Goal: Communication & Community: Answer question/provide support

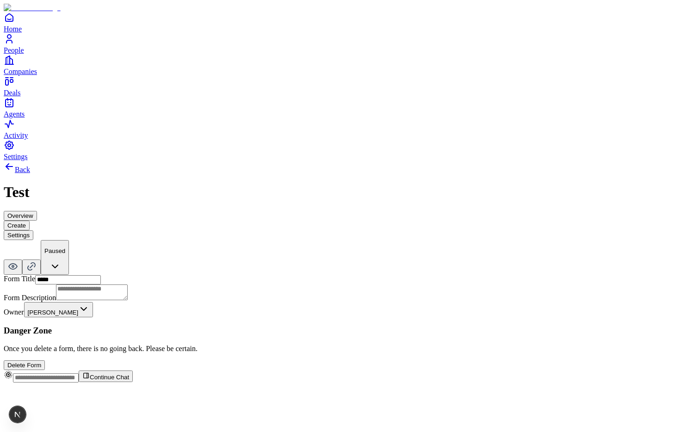
click at [91, 275] on input "****" at bounding box center [68, 279] width 66 height 9
type input "**********"
click at [102, 284] on textarea at bounding box center [92, 292] width 72 height 16
type textarea "**********"
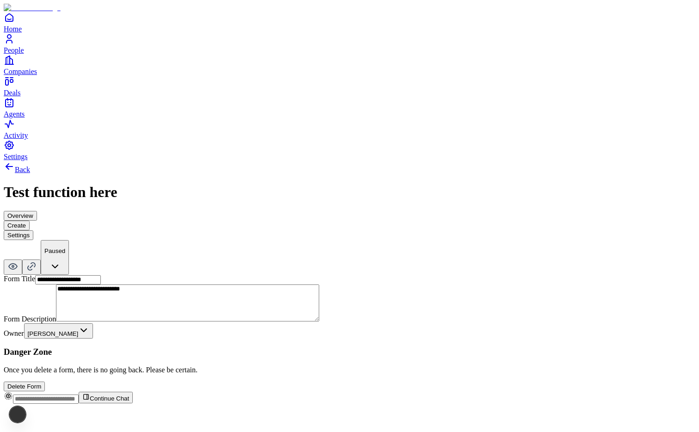
click at [401, 161] on div "**********" at bounding box center [349, 276] width 691 height 230
click at [30, 221] on button "Create" at bounding box center [17, 226] width 26 height 10
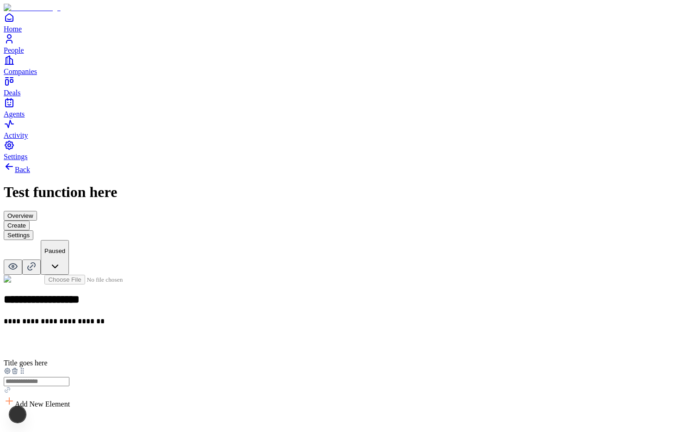
click at [33, 230] on button "Settings" at bounding box center [19, 235] width 30 height 10
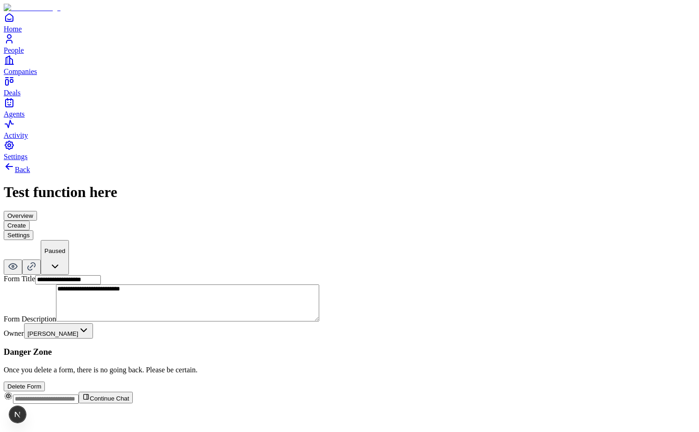
click at [30, 221] on button "Create" at bounding box center [17, 226] width 26 height 10
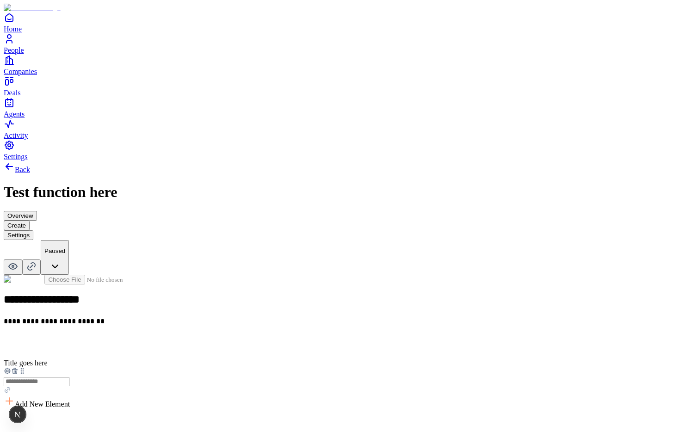
click at [69, 377] on input "text" at bounding box center [37, 381] width 66 height 9
type input "*"
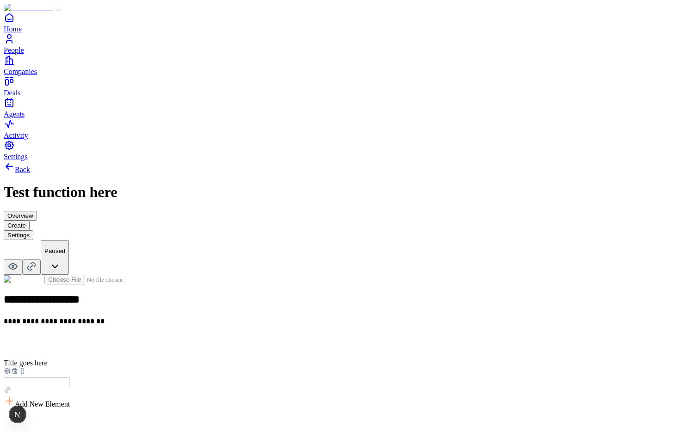
click at [395, 395] on div "Add New Element" at bounding box center [349, 401] width 691 height 13
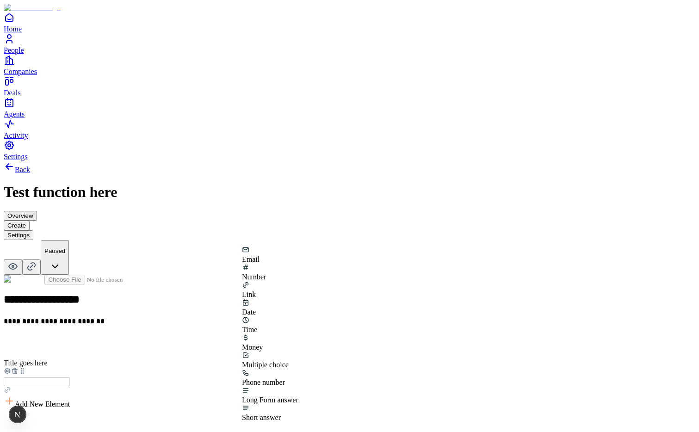
drag, startPoint x: 131, startPoint y: 116, endPoint x: 136, endPoint y: 121, distance: 7.2
click at [131, 161] on div "**********" at bounding box center [349, 370] width 691 height 418
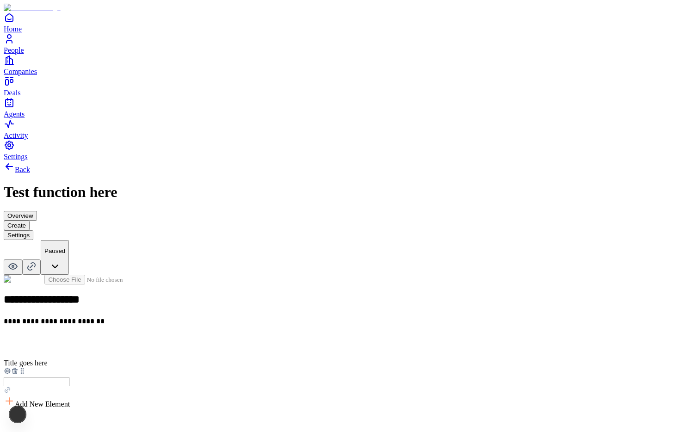
click at [69, 377] on input "text" at bounding box center [37, 381] width 66 height 9
type input "**********"
click at [414, 275] on div "**********" at bounding box center [349, 427] width 691 height 304
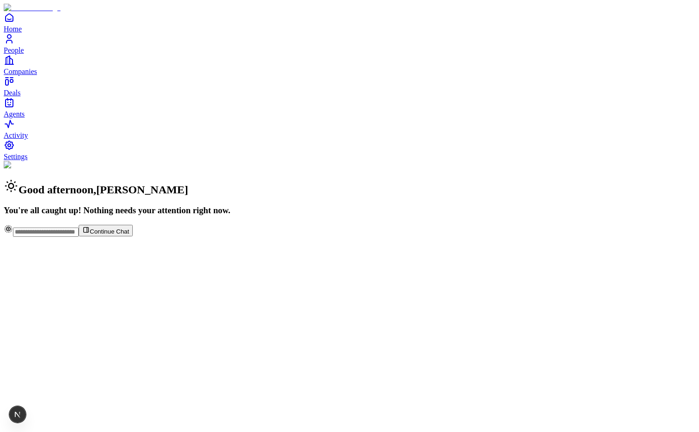
click at [24, 54] on span "People" at bounding box center [14, 50] width 20 height 8
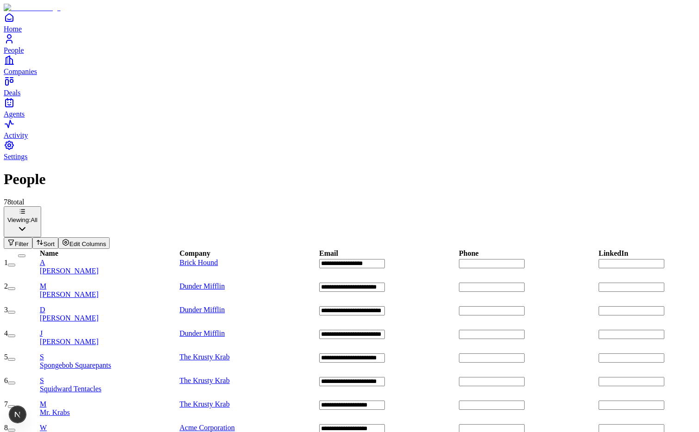
click at [99, 267] on span "[PERSON_NAME]" at bounding box center [69, 271] width 59 height 8
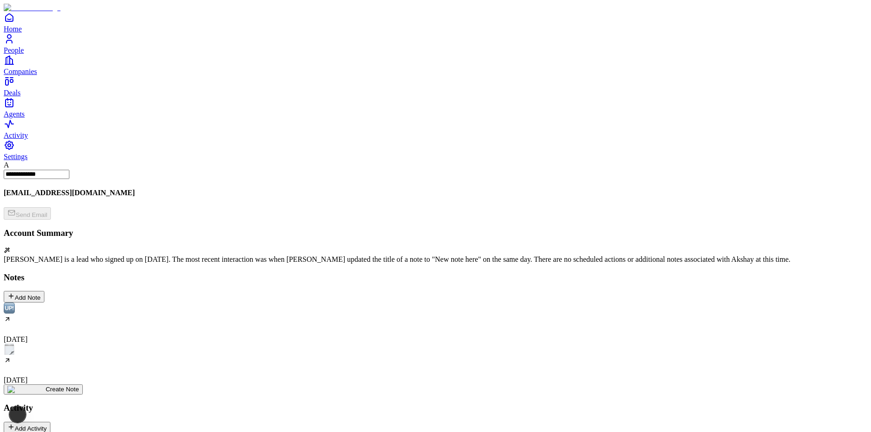
click at [181, 344] on div "[DATE]" at bounding box center [435, 364] width 863 height 41
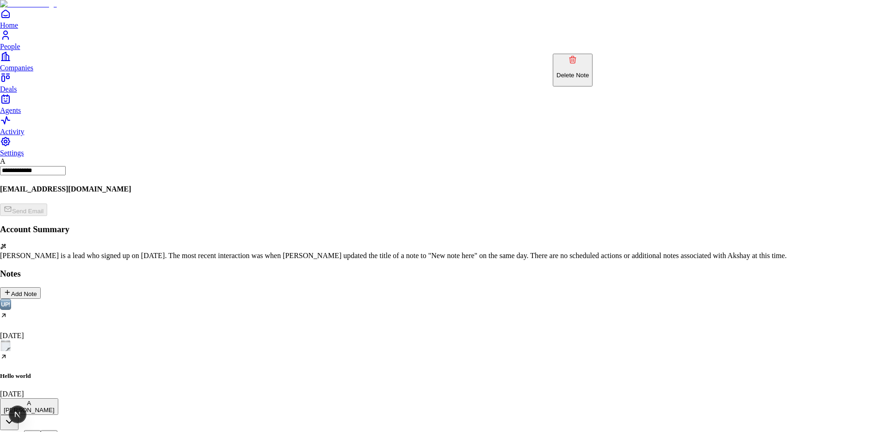
click at [589, 72] on p "Delete Note" at bounding box center [572, 75] width 32 height 7
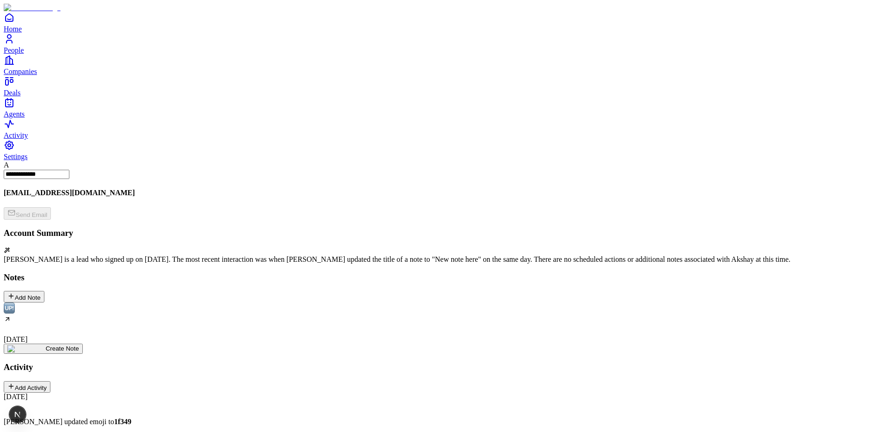
click at [41, 292] on div "Add Note" at bounding box center [23, 296] width 33 height 9
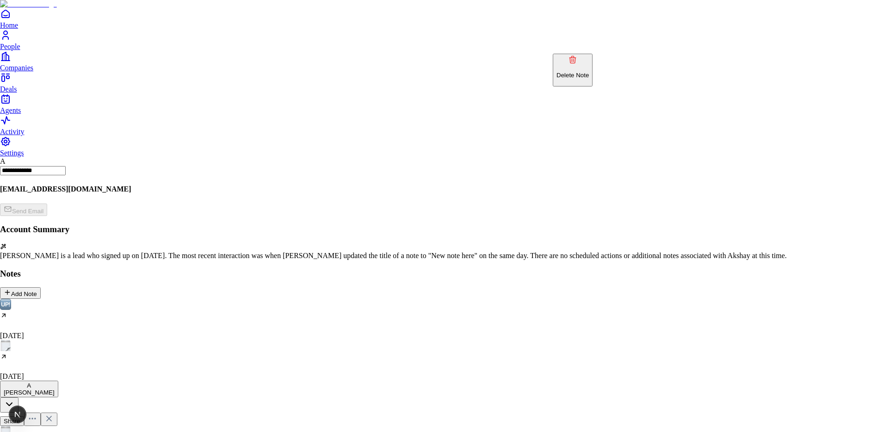
click at [584, 72] on p "Delete Note" at bounding box center [572, 75] width 32 height 7
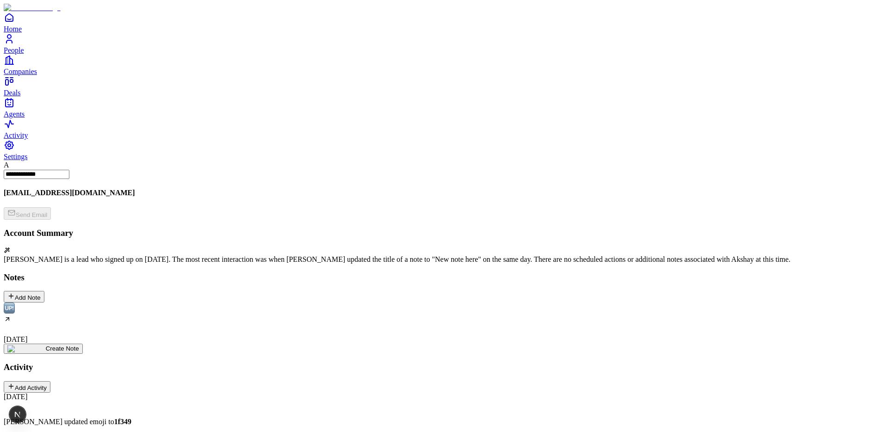
click at [41, 292] on div "Add Note" at bounding box center [23, 296] width 33 height 9
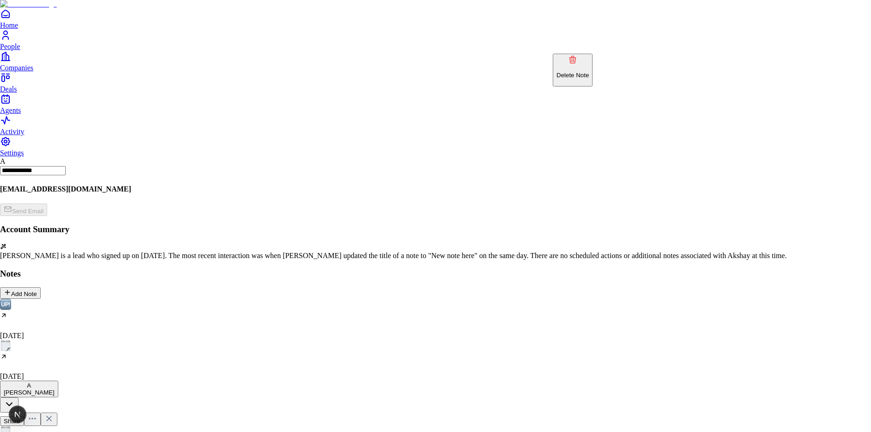
click at [589, 72] on p "Delete Note" at bounding box center [572, 75] width 32 height 7
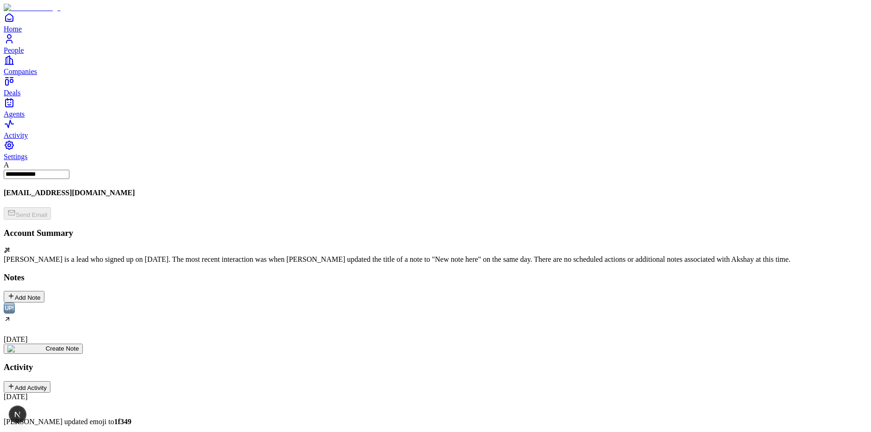
click at [44, 291] on button "Add Note" at bounding box center [24, 297] width 41 height 12
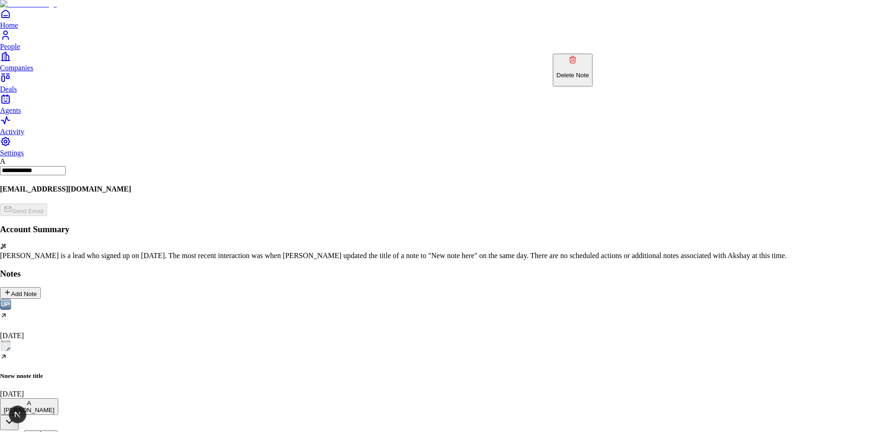
click at [588, 72] on p "Delete Note" at bounding box center [572, 75] width 32 height 7
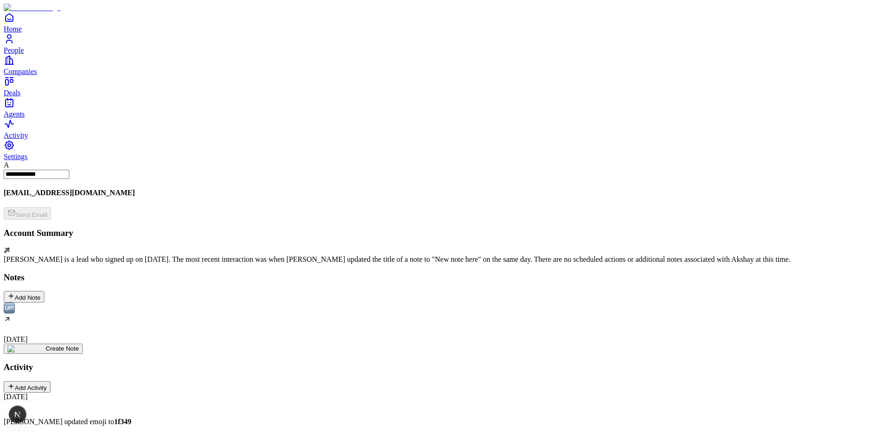
click at [41, 292] on div "Add Note" at bounding box center [23, 296] width 33 height 9
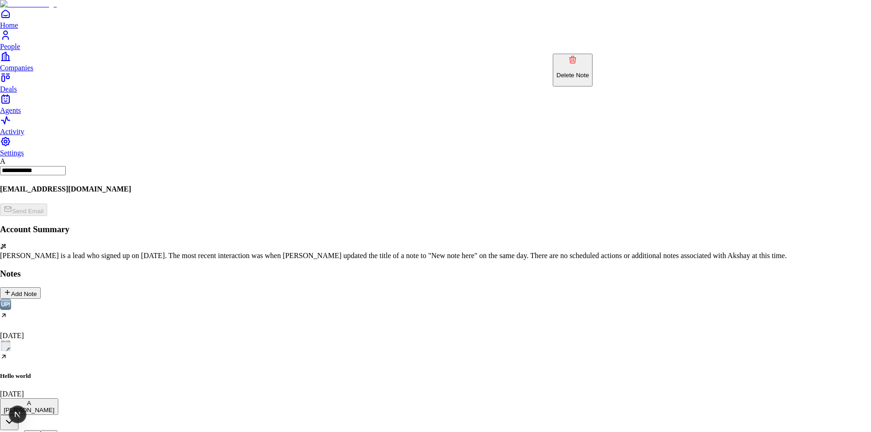
click at [589, 72] on p "Delete Note" at bounding box center [572, 75] width 32 height 7
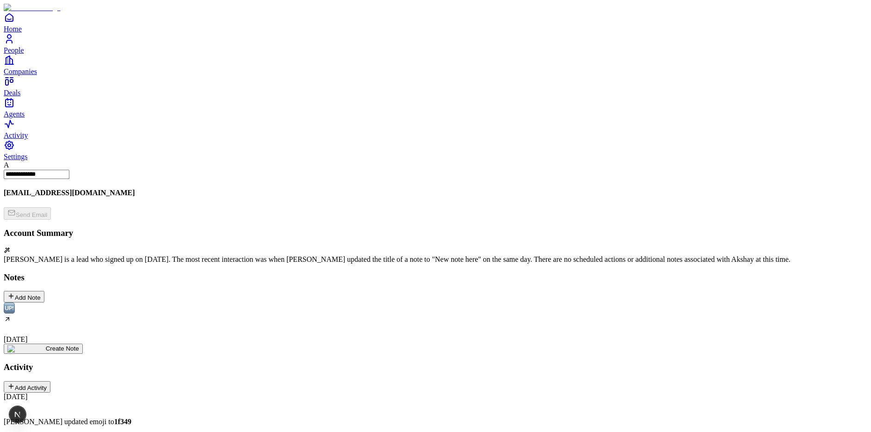
click at [41, 292] on div "Add Note" at bounding box center [23, 296] width 33 height 9
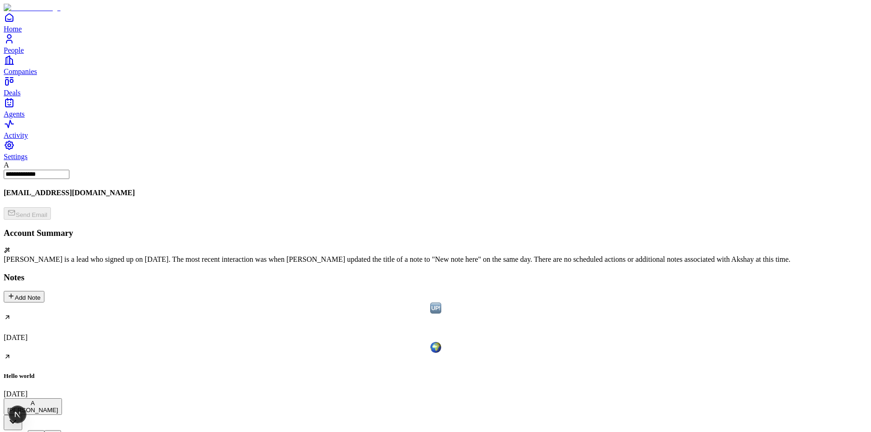
click at [55, 432] on icon at bounding box center [52, 440] width 5 height 5
click at [41, 292] on div "Add Note" at bounding box center [23, 296] width 33 height 9
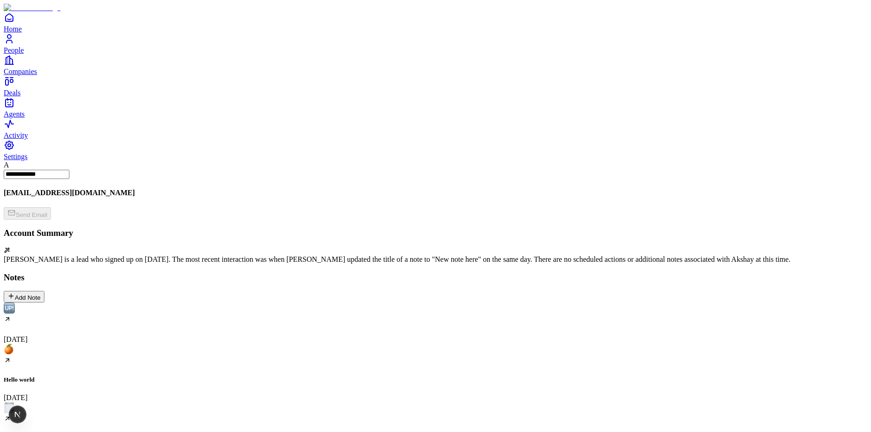
click at [284, 402] on div "[DATE]" at bounding box center [435, 422] width 863 height 41
click at [286, 402] on div "Florence and the machine August 11" at bounding box center [435, 431] width 863 height 58
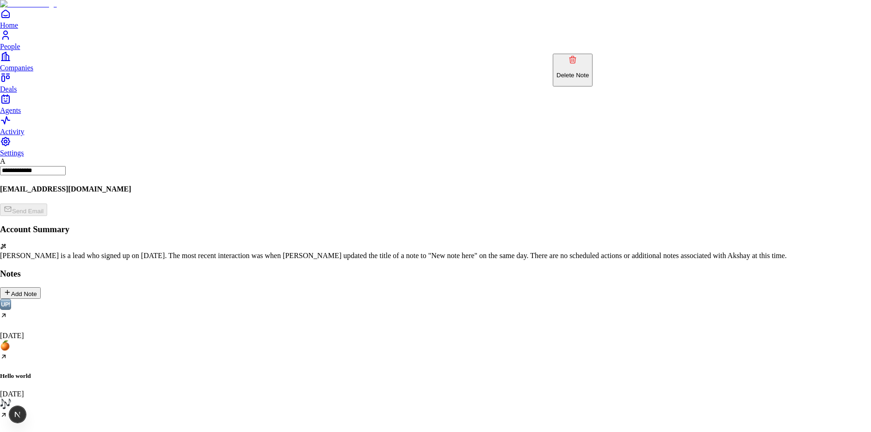
click at [589, 72] on p "Delete Note" at bounding box center [572, 75] width 32 height 7
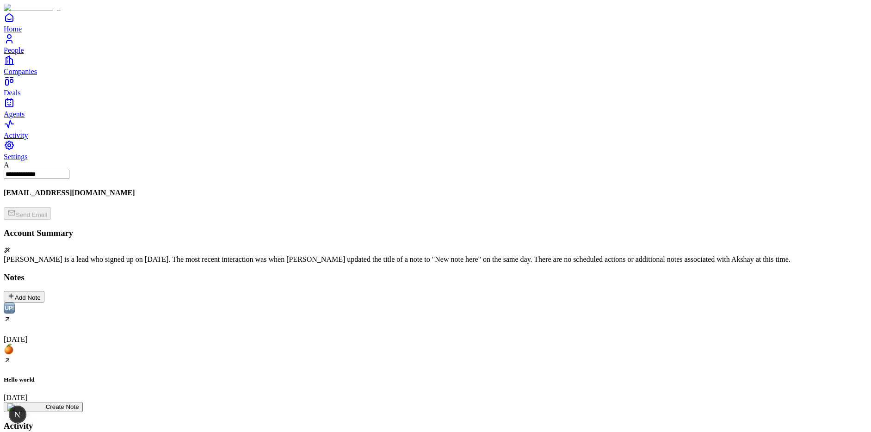
click at [41, 292] on div "Add Note" at bounding box center [23, 296] width 33 height 9
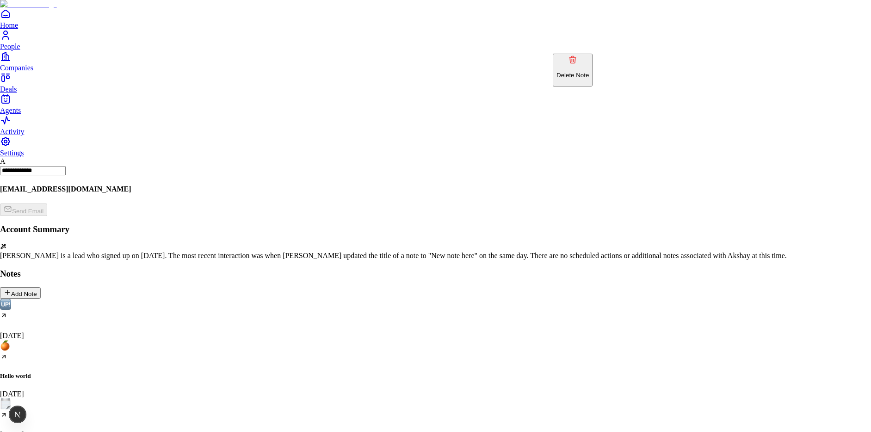
click at [589, 72] on p "Delete Note" at bounding box center [572, 75] width 32 height 7
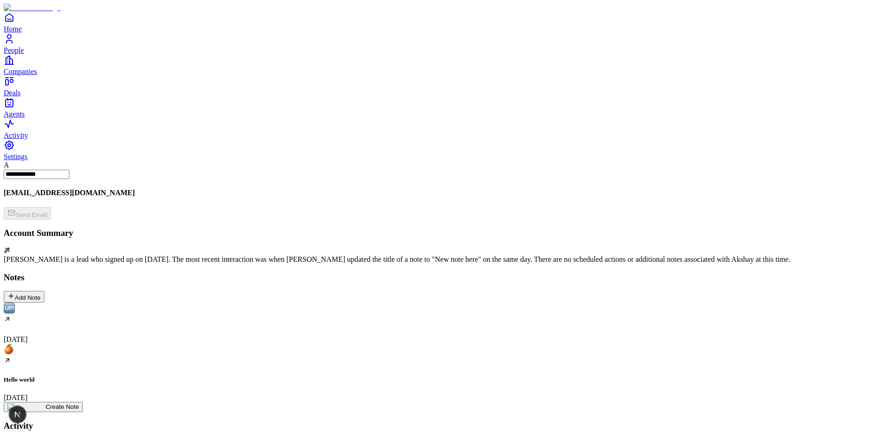
click at [41, 292] on div "Add Note" at bounding box center [23, 296] width 33 height 9
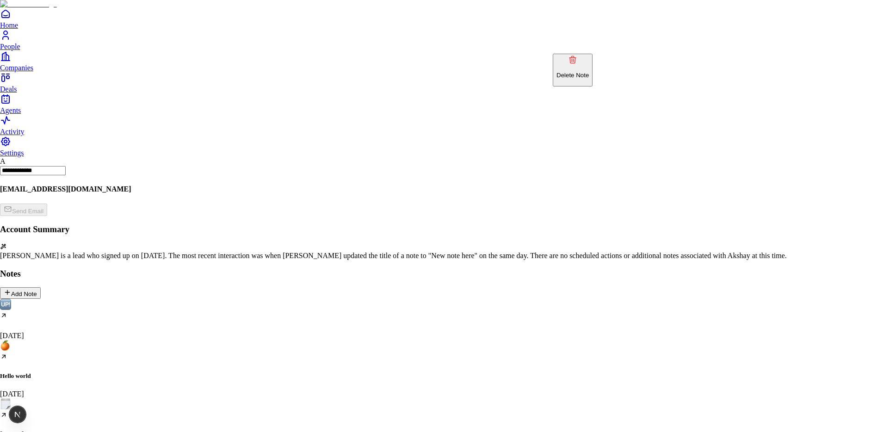
click at [589, 72] on p "Delete Note" at bounding box center [572, 75] width 32 height 7
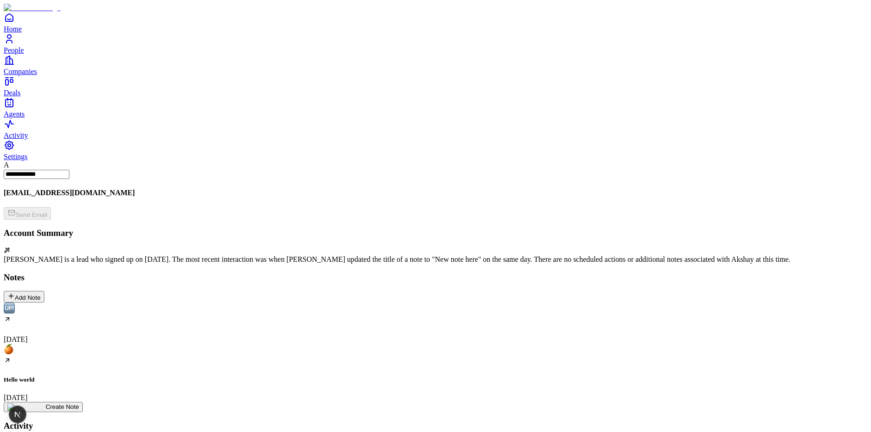
click at [41, 292] on div "Add Note" at bounding box center [23, 296] width 33 height 9
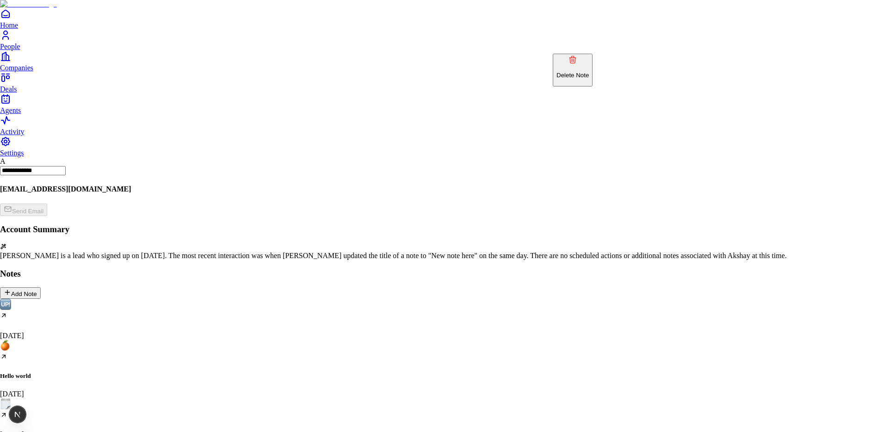
click at [592, 70] on button "Delete Note" at bounding box center [573, 70] width 40 height 33
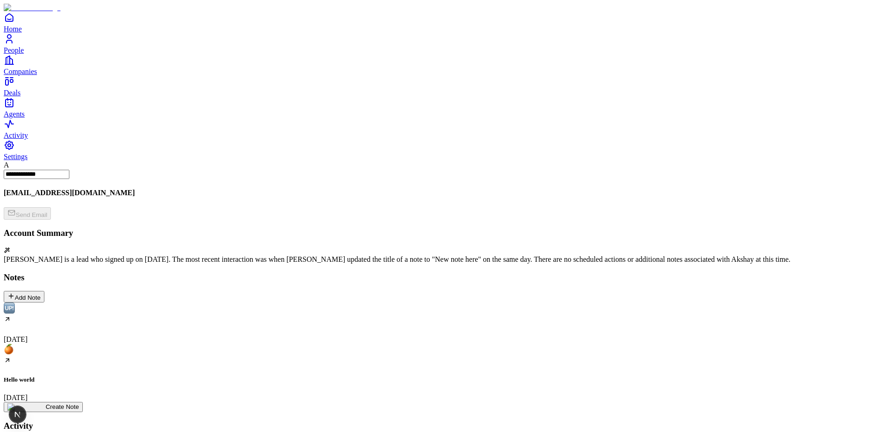
click at [41, 292] on div "Add Note" at bounding box center [23, 296] width 33 height 9
click at [275, 402] on div "[DATE]" at bounding box center [435, 422] width 863 height 41
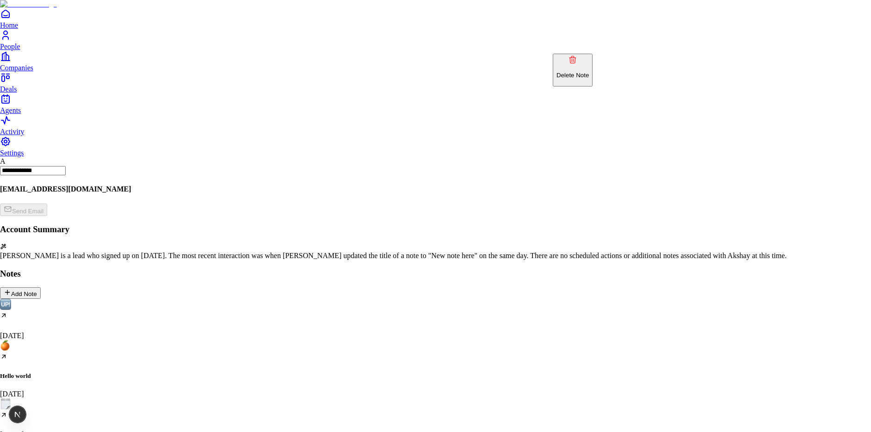
click at [589, 72] on p "Delete Note" at bounding box center [572, 75] width 32 height 7
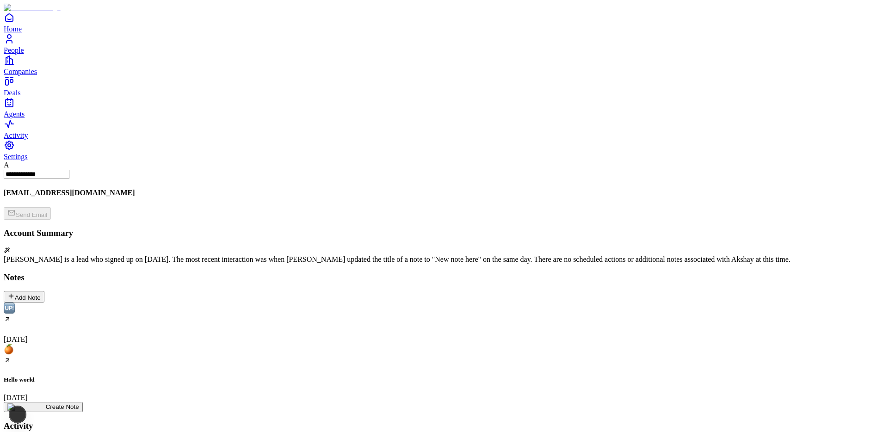
click at [455, 302] on div "August 11 Hello world August 11 Create Note" at bounding box center [435, 357] width 863 height 110
click at [41, 292] on div "Add Note" at bounding box center [23, 296] width 33 height 9
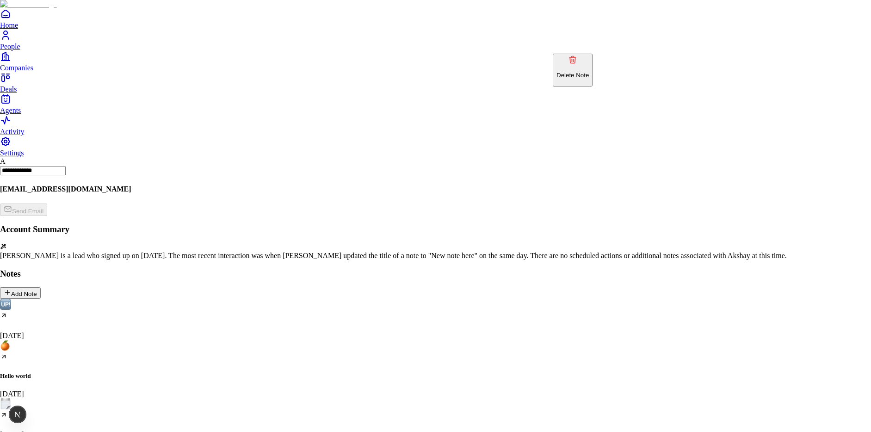
click at [584, 72] on p "Delete Note" at bounding box center [572, 75] width 32 height 7
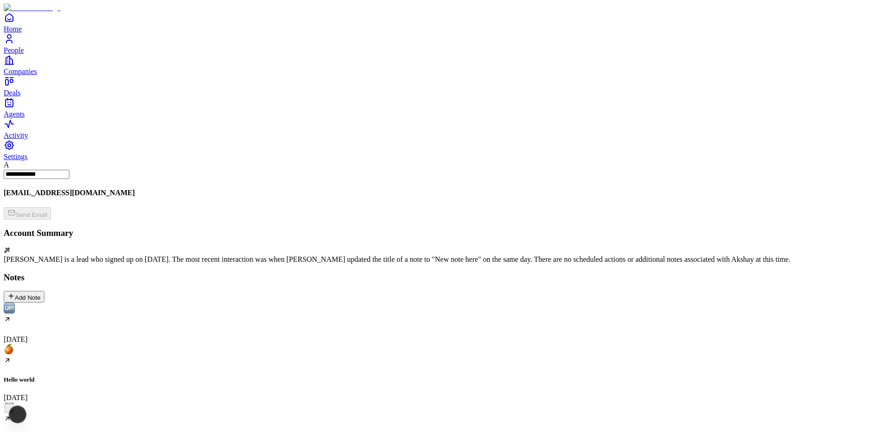
click at [294, 402] on div "[DATE]" at bounding box center [435, 422] width 863 height 41
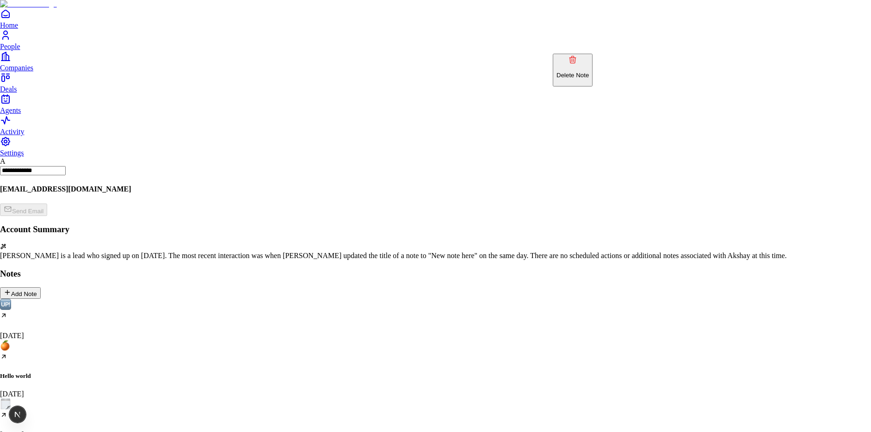
click at [581, 72] on p "Delete Note" at bounding box center [572, 75] width 32 height 7
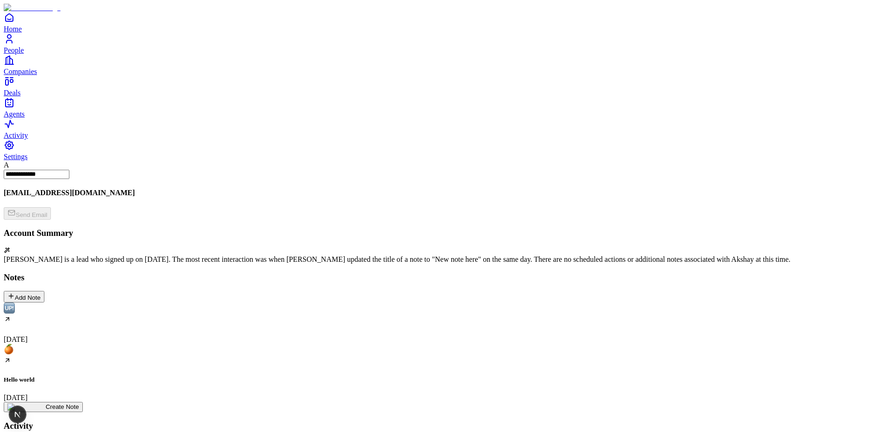
click at [41, 292] on div "Add Note" at bounding box center [23, 296] width 33 height 9
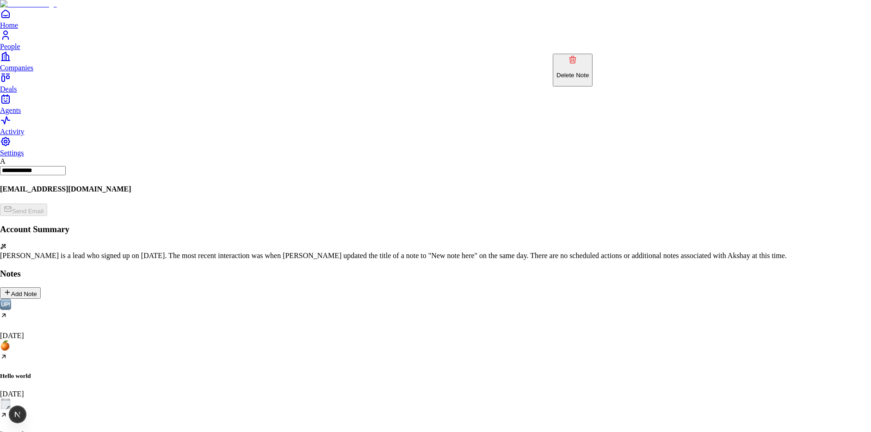
click at [589, 72] on p "Delete Note" at bounding box center [572, 75] width 32 height 7
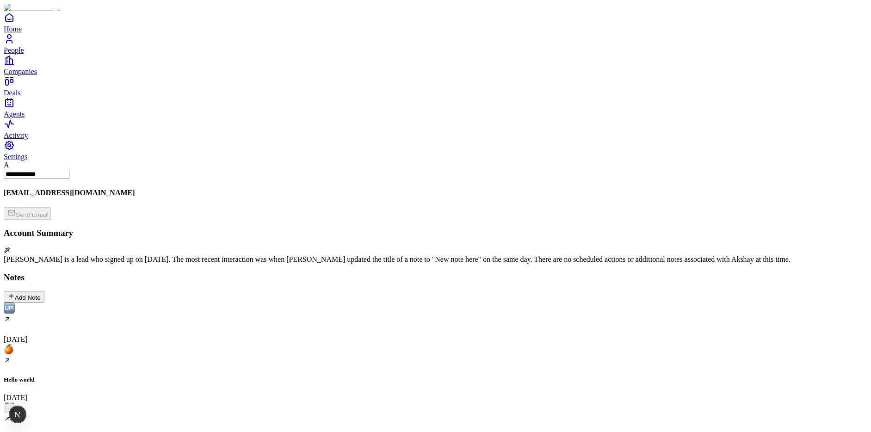
click at [41, 292] on div "Add Note" at bounding box center [23, 296] width 33 height 9
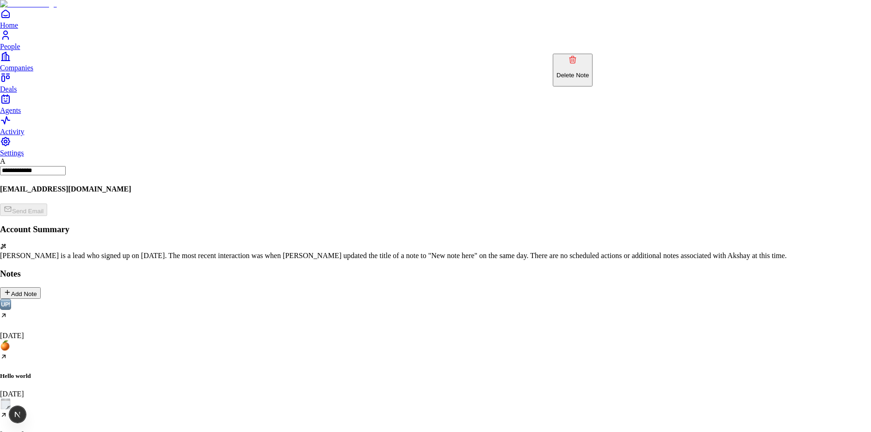
click at [592, 60] on button "Delete Note" at bounding box center [573, 70] width 40 height 33
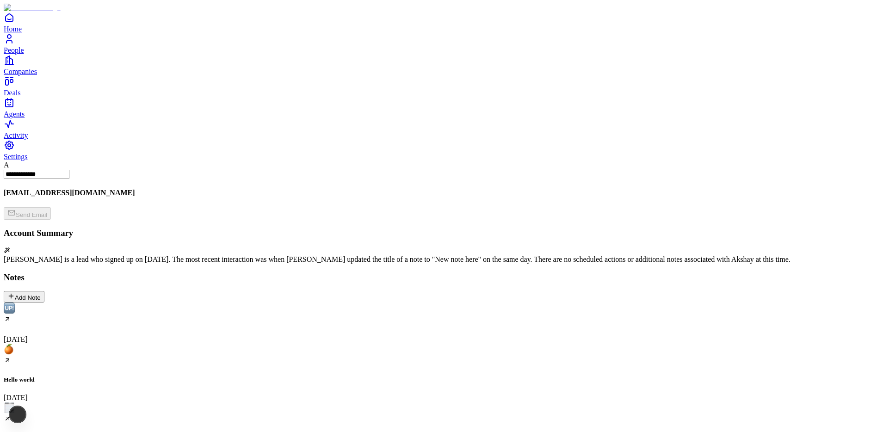
click at [284, 402] on div "[DATE]" at bounding box center [435, 422] width 863 height 41
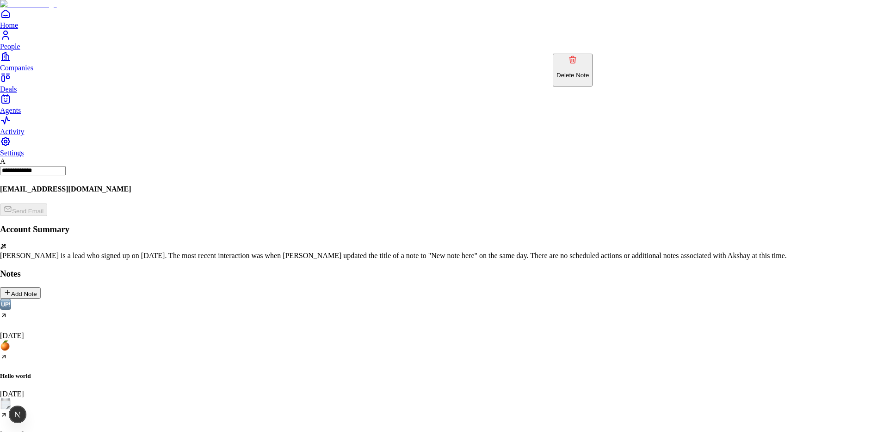
click at [589, 72] on p "Delete Note" at bounding box center [572, 75] width 32 height 7
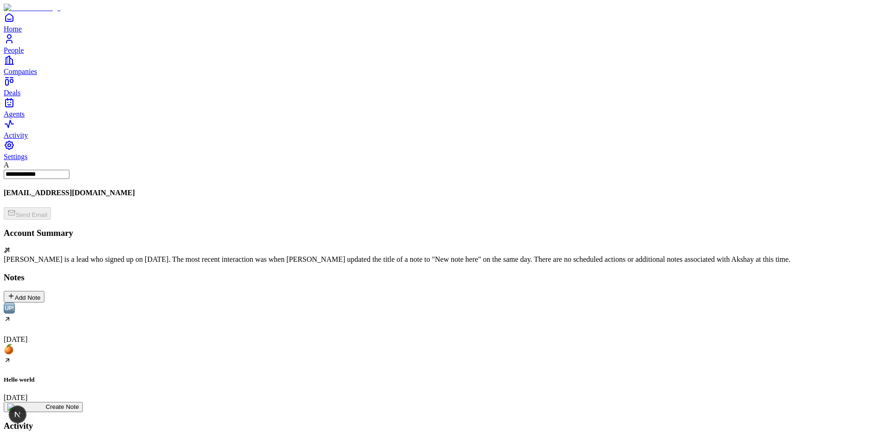
click at [41, 292] on div "Add Note" at bounding box center [23, 296] width 33 height 9
click at [271, 402] on div "[DATE]" at bounding box center [435, 422] width 863 height 41
click at [41, 292] on div "Add Note" at bounding box center [23, 296] width 33 height 9
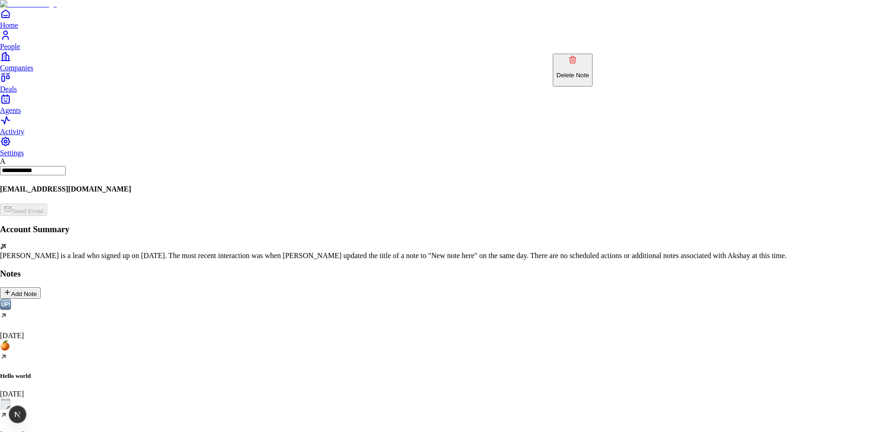
click at [586, 72] on p "Delete Note" at bounding box center [572, 75] width 32 height 7
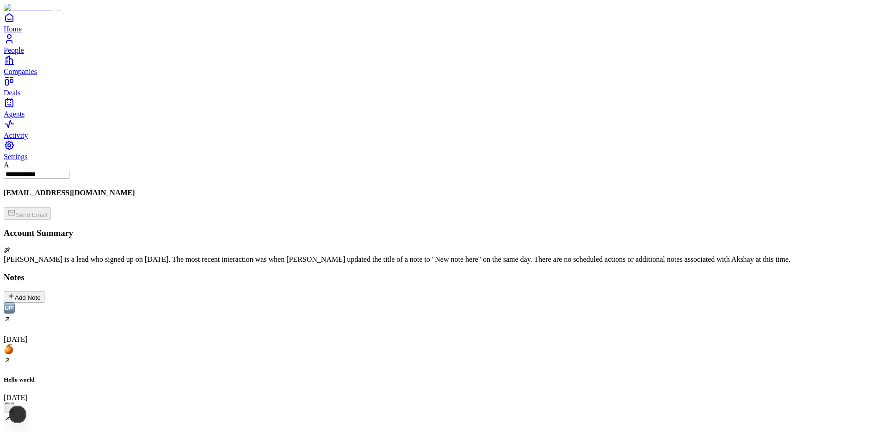
click at [277, 402] on div "[DATE]" at bounding box center [435, 422] width 863 height 41
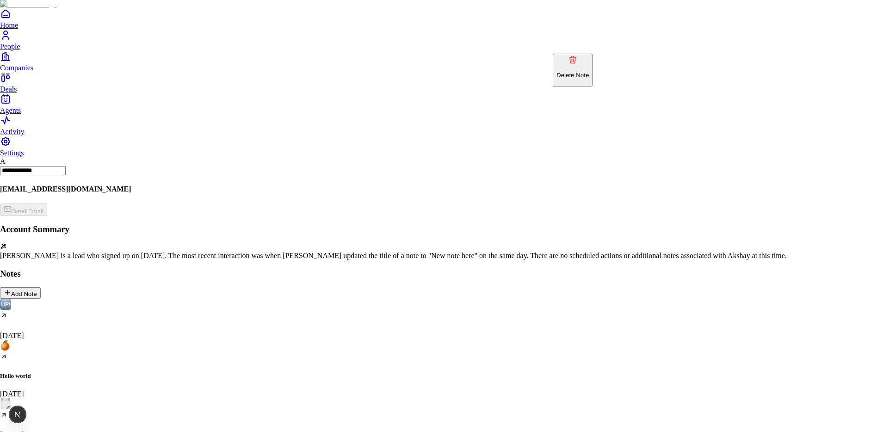
click at [589, 72] on p "Delete Note" at bounding box center [572, 75] width 32 height 7
